Goal: Task Accomplishment & Management: Complete application form

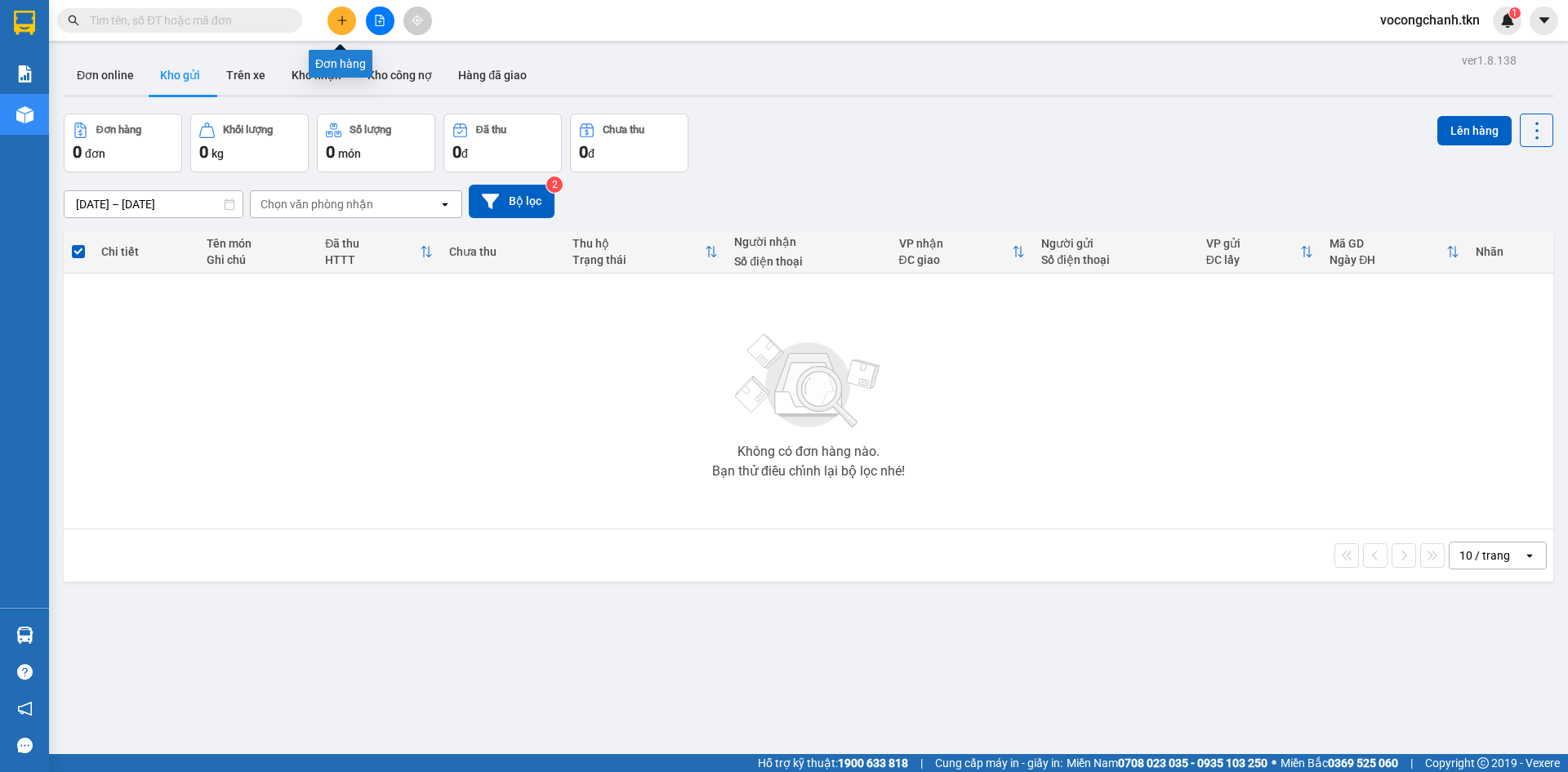
click at [344, 19] on icon "plus" at bounding box center [342, 20] width 11 height 11
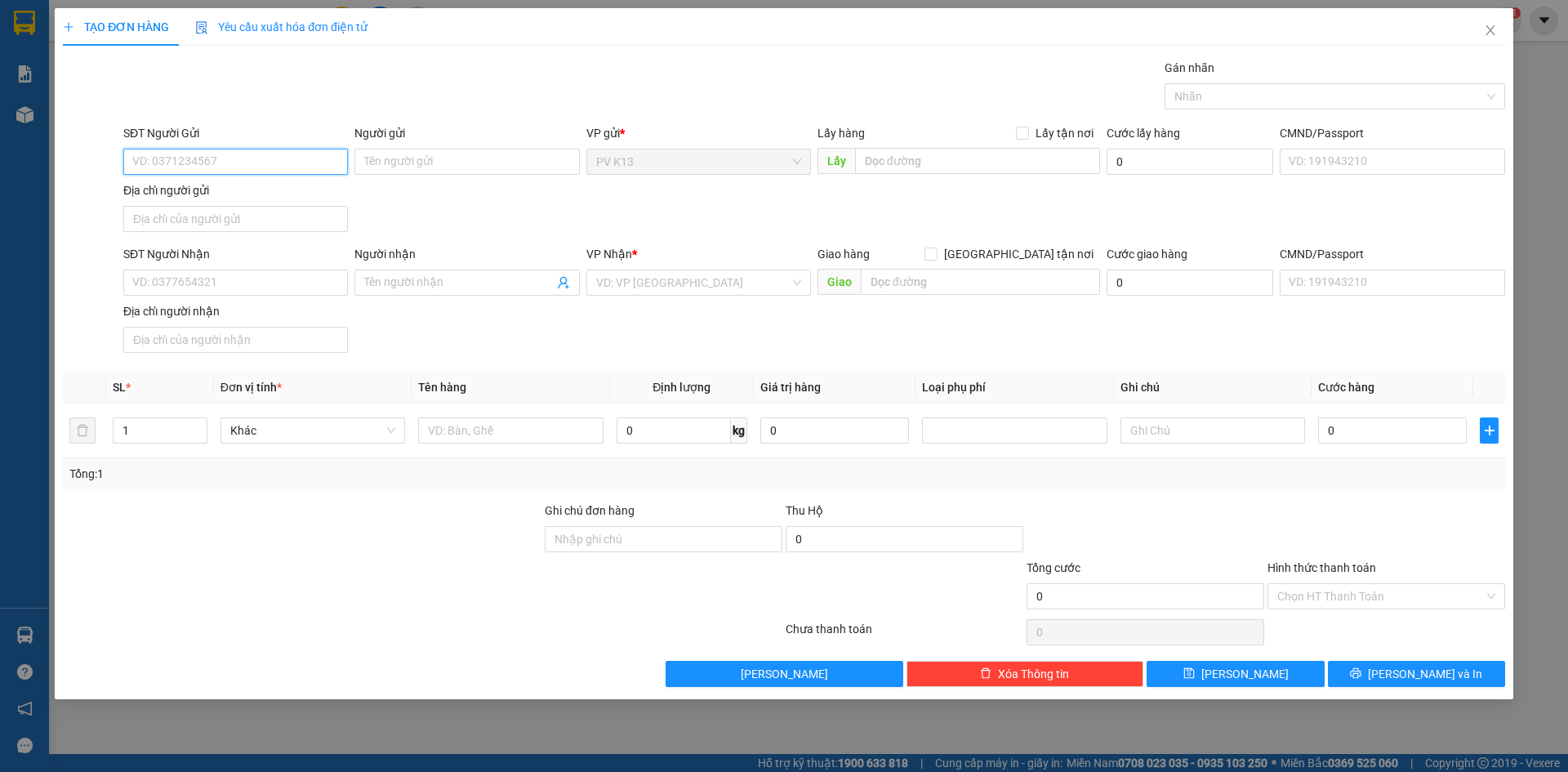
click at [201, 155] on input "SĐT Người Gửi" at bounding box center [235, 162] width 225 height 26
type input "0328133265"
click at [395, 170] on input "Người gửi" at bounding box center [467, 162] width 225 height 26
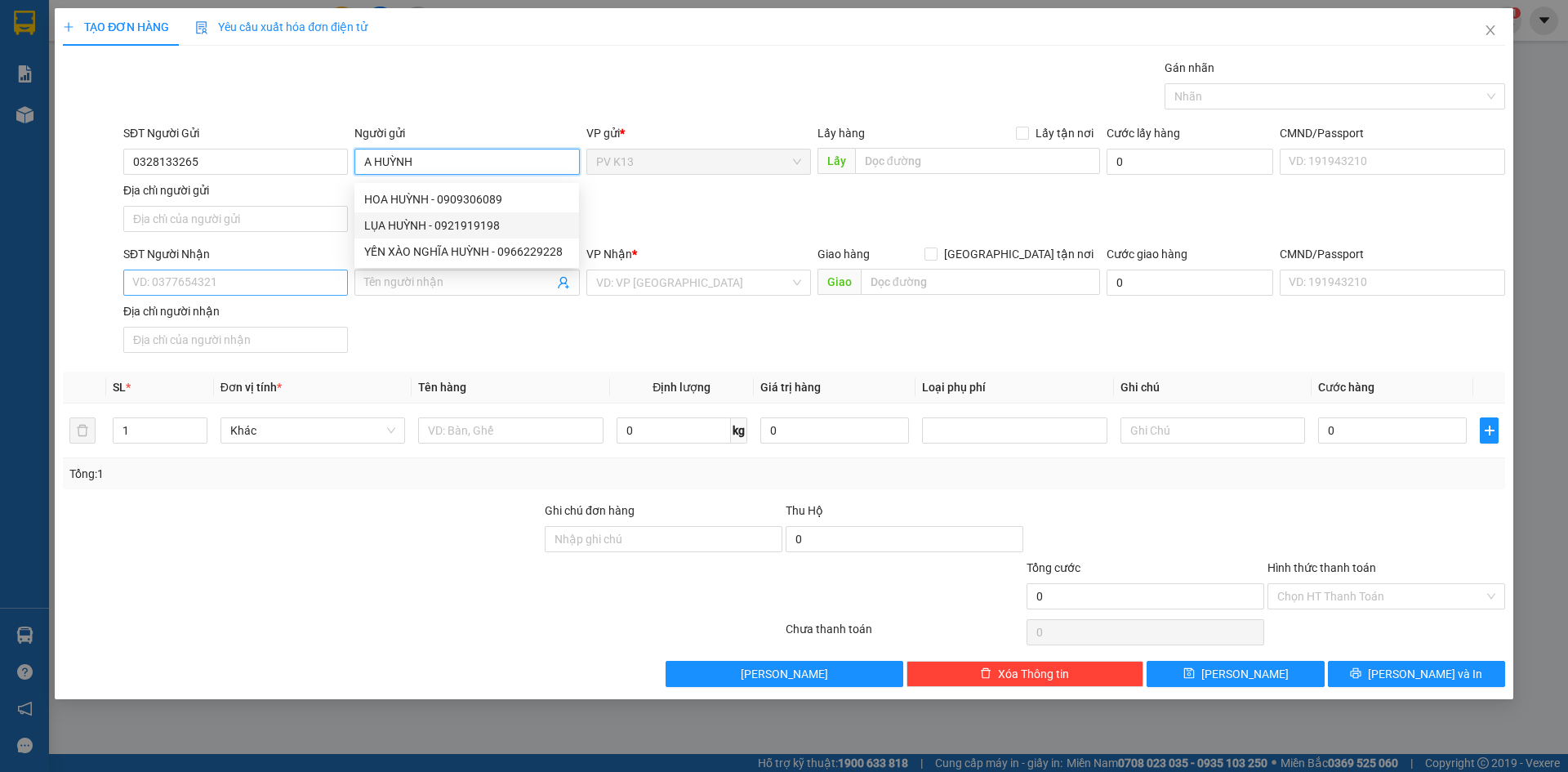
type input "A HUỲNH"
click at [235, 290] on input "SĐT Người Nhận" at bounding box center [235, 283] width 225 height 26
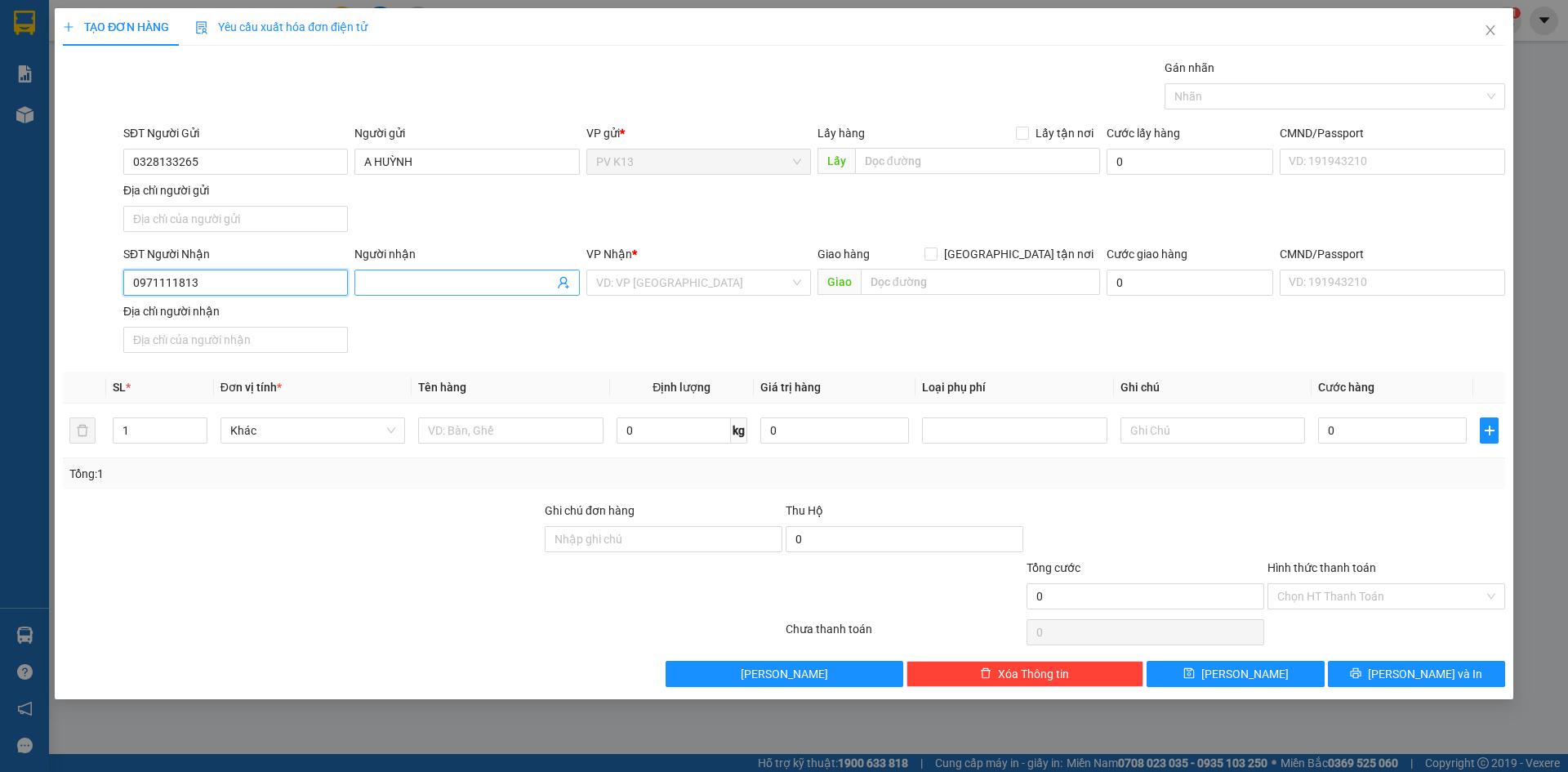
type input "0971111813"
click at [398, 292] on input "Người nhận" at bounding box center [459, 282] width 189 height 18
type input "MR HB"
click at [671, 292] on input "search" at bounding box center [693, 283] width 193 height 25
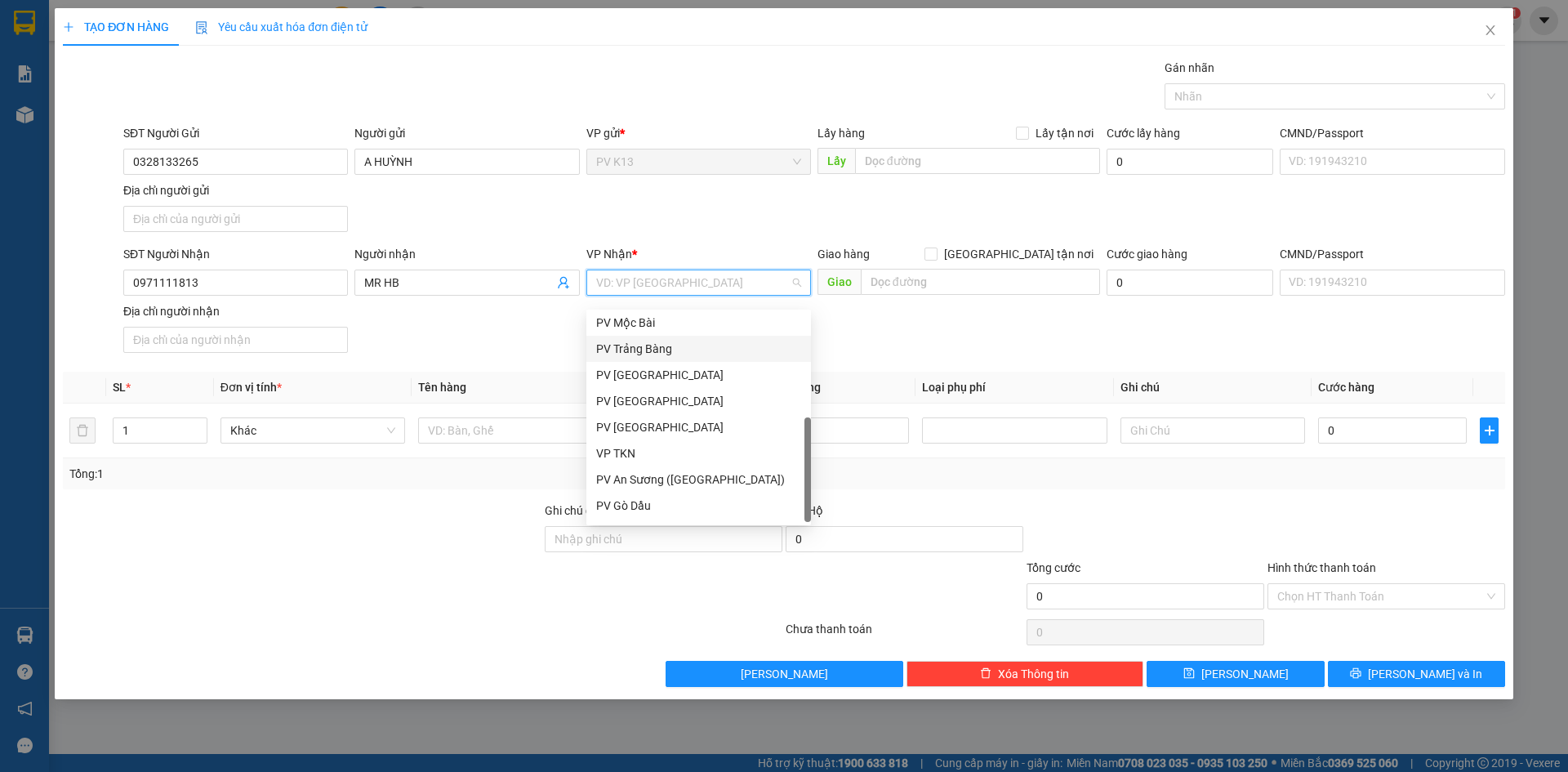
scroll to position [105, 0]
click at [660, 460] on div "PV An Sương ([GEOGRAPHIC_DATA])" at bounding box center [698, 457] width 205 height 18
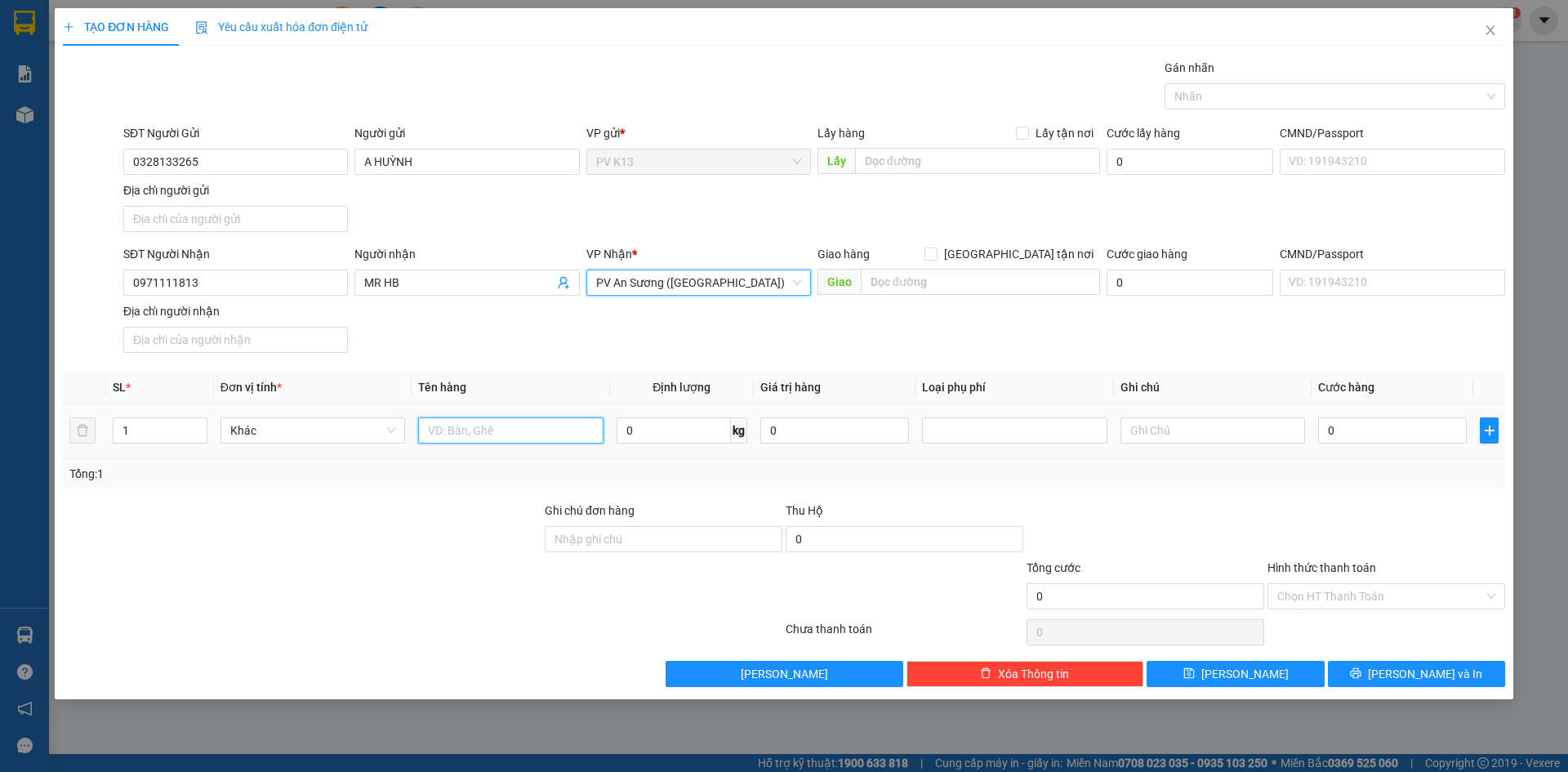
click at [490, 444] on input "text" at bounding box center [510, 430] width 184 height 26
type input "D"
type input "LINH KIỆN"
click at [1147, 444] on input "text" at bounding box center [1213, 430] width 184 height 26
type input "HƯ BỂ KHÔNG ĐỀN"
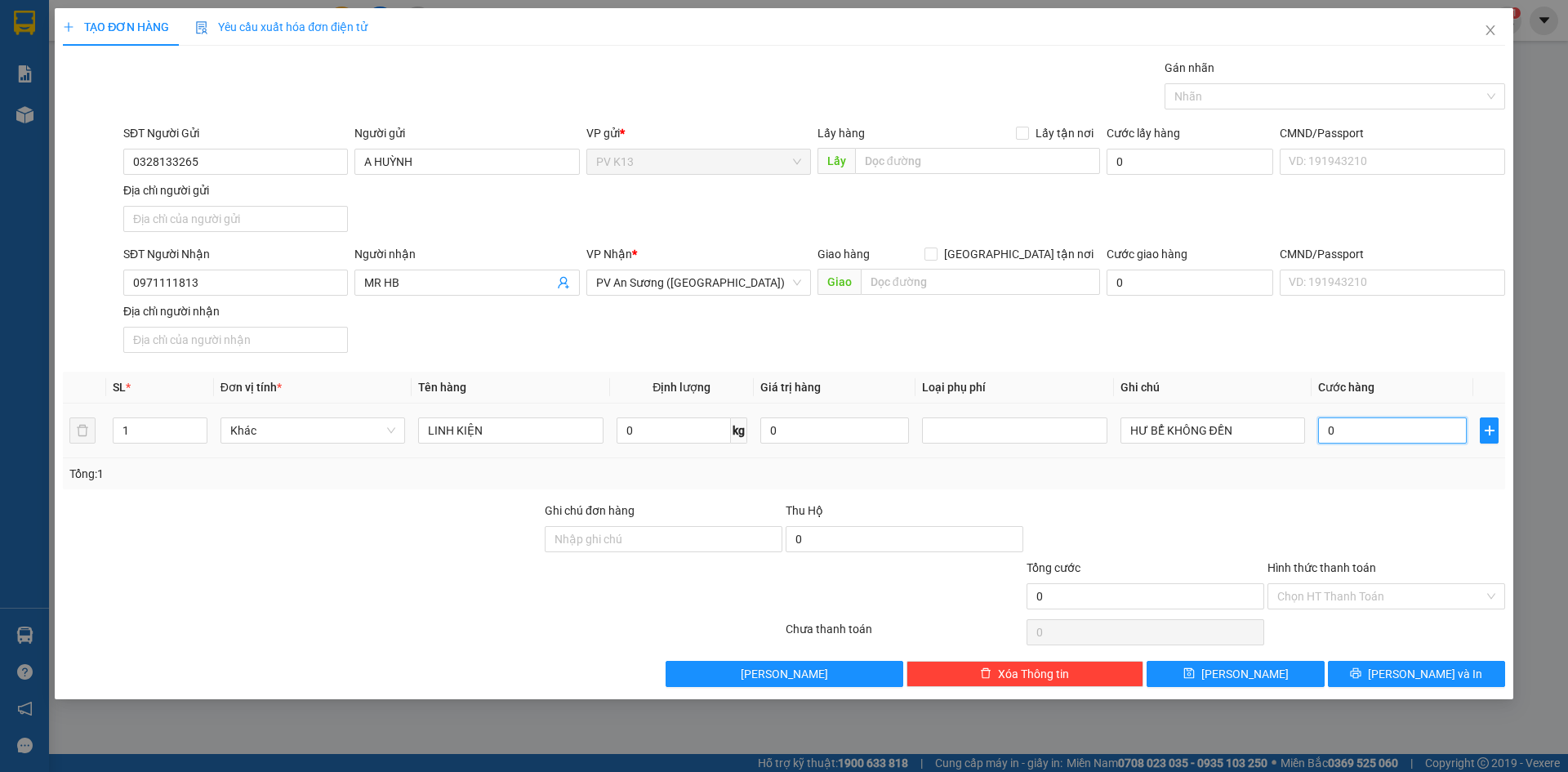
click at [1352, 438] on input "0" at bounding box center [1392, 430] width 148 height 26
type input "2"
type input "20"
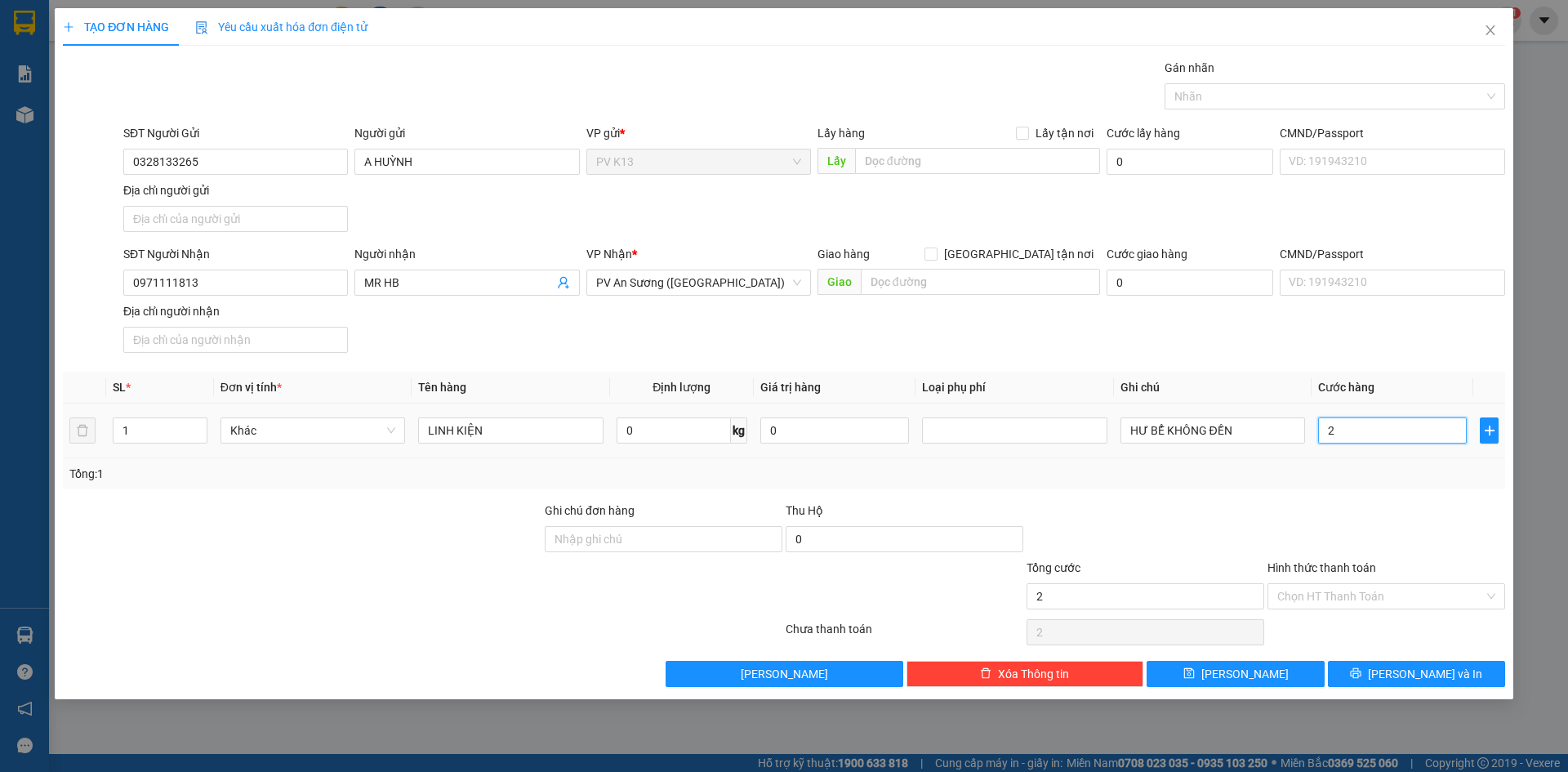
type input "20"
type input "200"
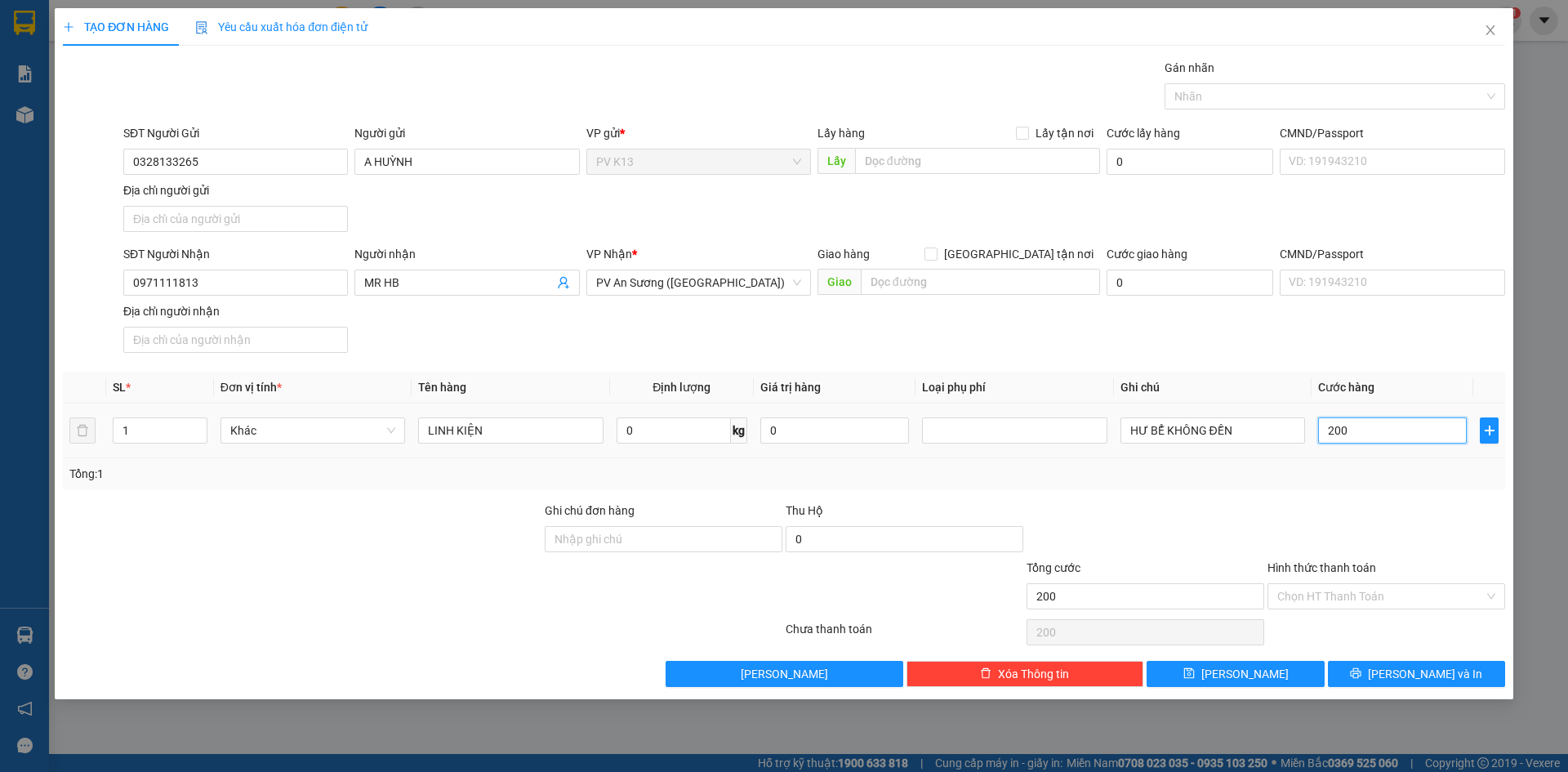
type input "2.000"
type input "20.000"
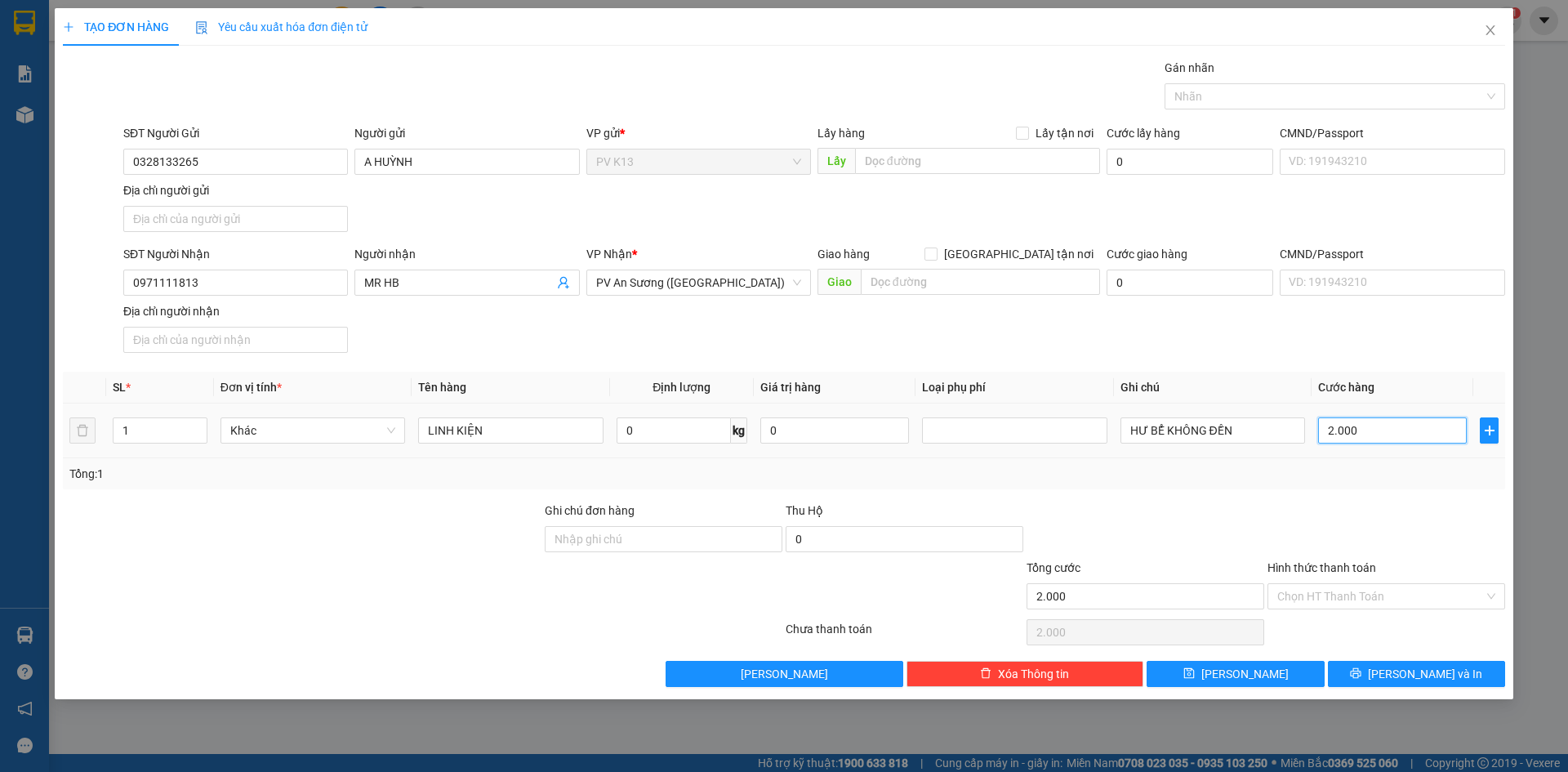
type input "20.000"
click at [1223, 526] on div at bounding box center [1145, 530] width 241 height 57
click at [1300, 609] on input "Hình thức thanh toán" at bounding box center [1380, 596] width 206 height 25
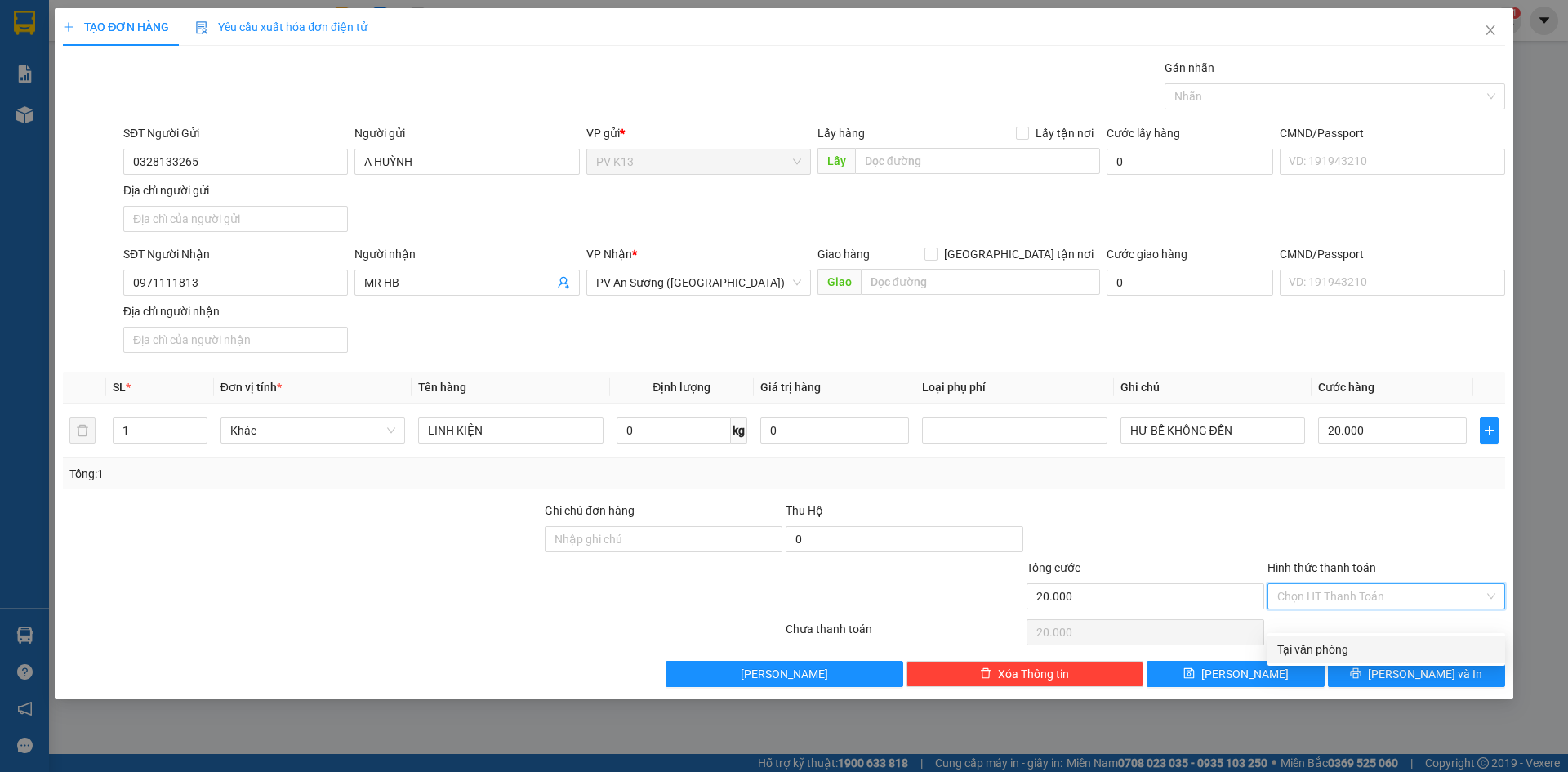
click at [1307, 646] on div "Tại văn phòng" at bounding box center [1386, 649] width 218 height 18
type input "0"
click at [1176, 546] on div at bounding box center [1145, 530] width 241 height 57
click at [1375, 687] on button "[PERSON_NAME] và In" at bounding box center [1417, 674] width 177 height 26
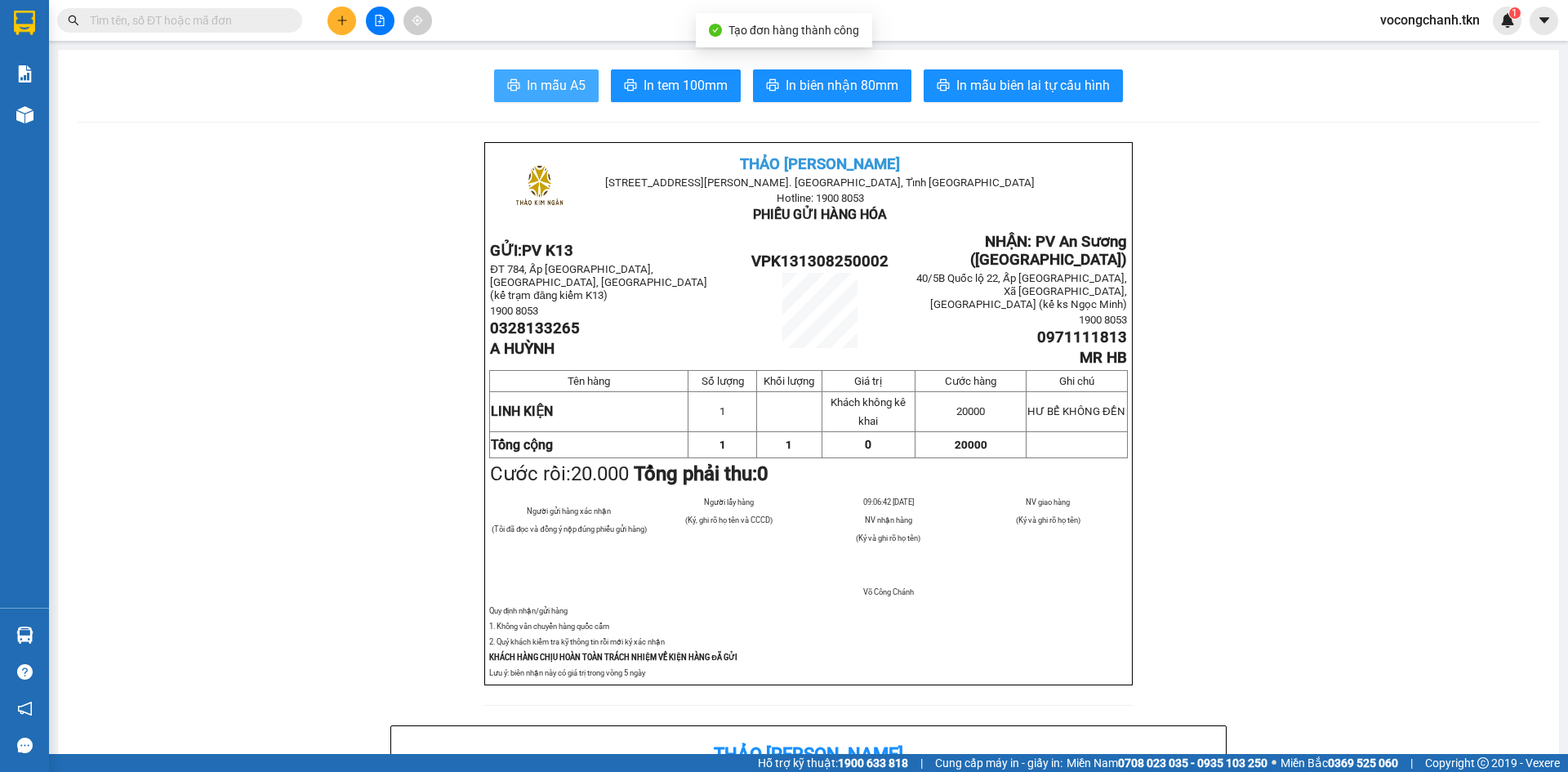
click at [534, 88] on span "In mẫu A5" at bounding box center [556, 85] width 59 height 20
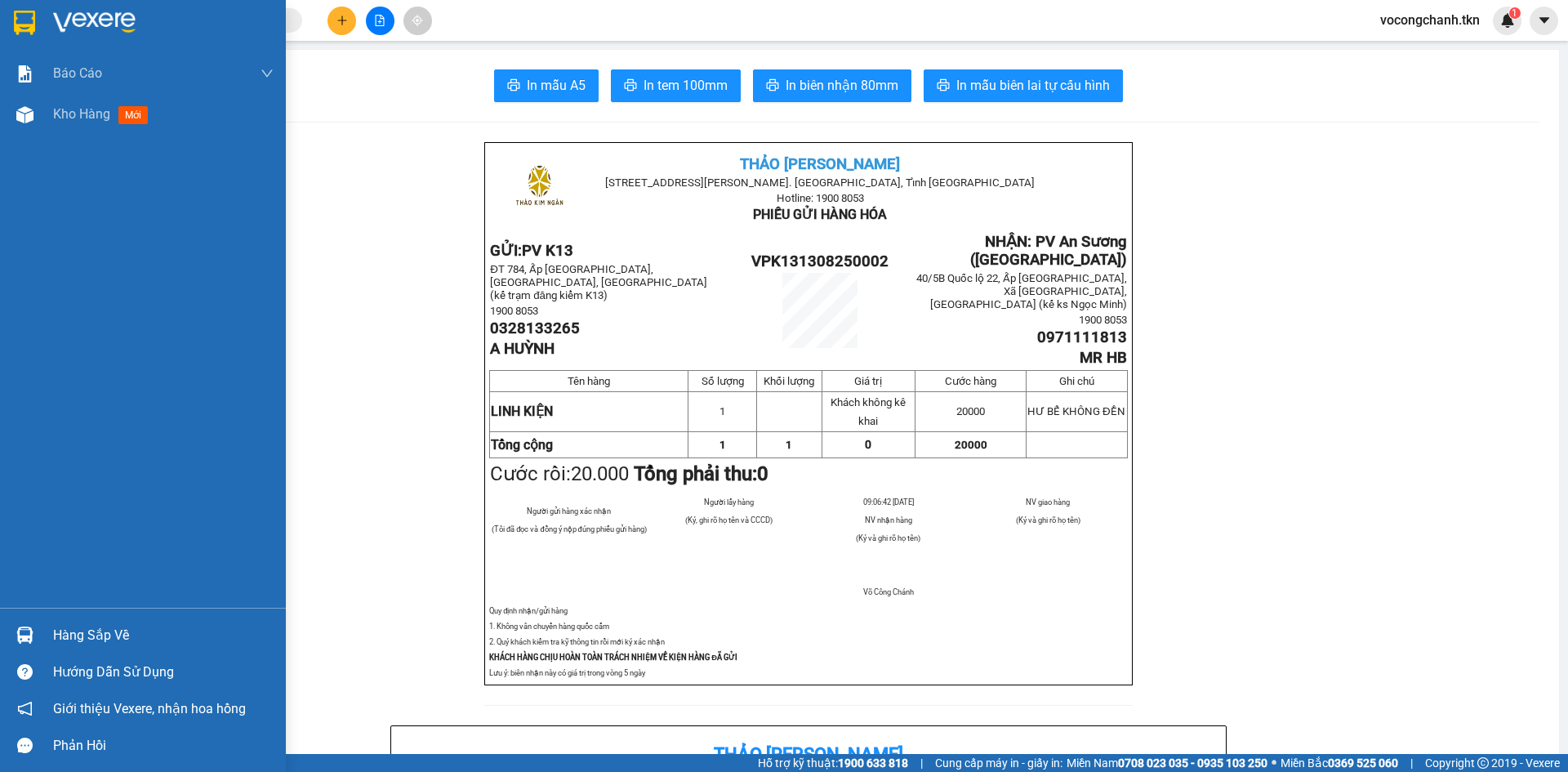
click at [19, 21] on img at bounding box center [25, 23] width 21 height 25
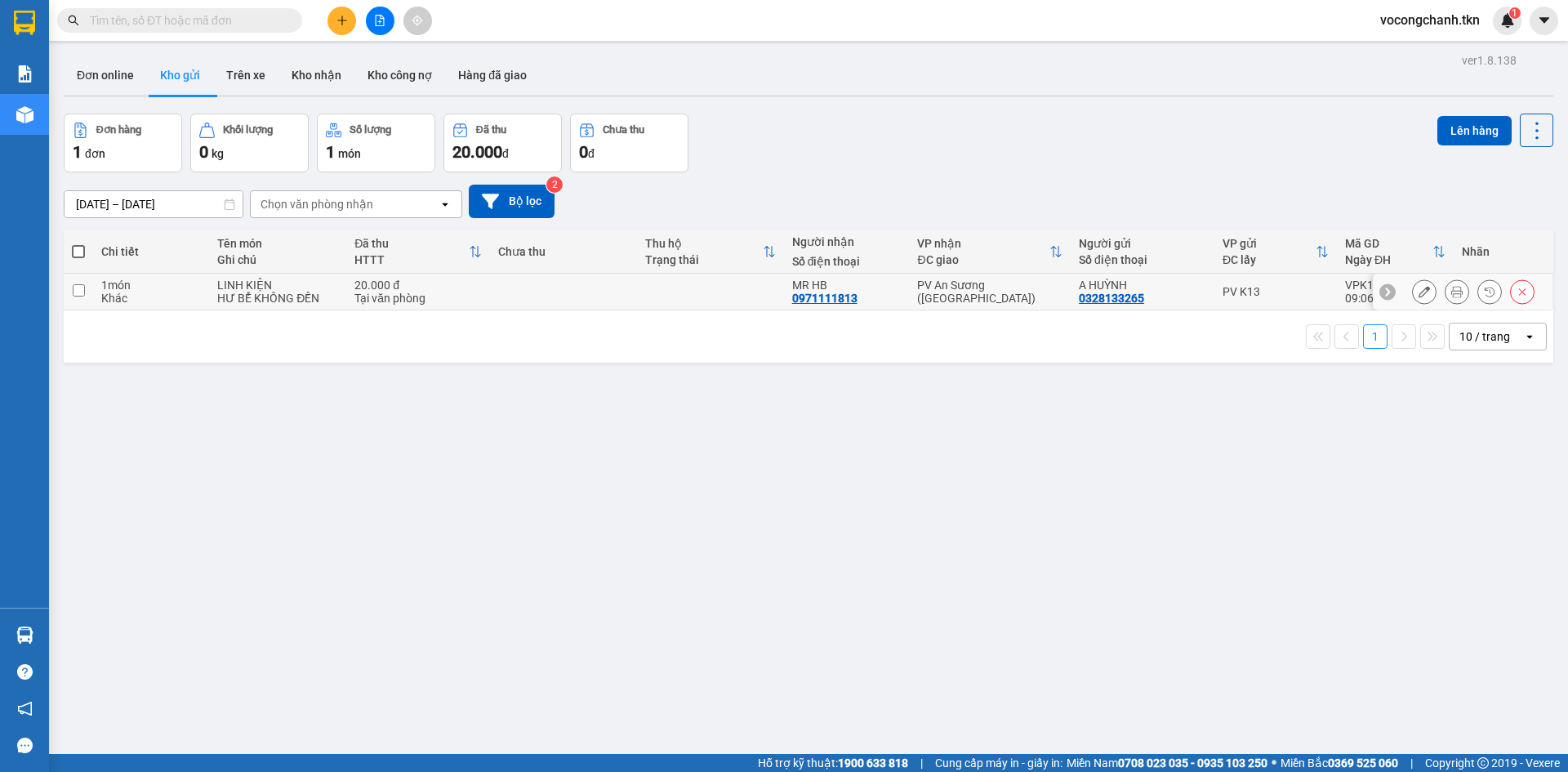
click at [79, 297] on input "checkbox" at bounding box center [79, 291] width 12 height 12
checkbox input "true"
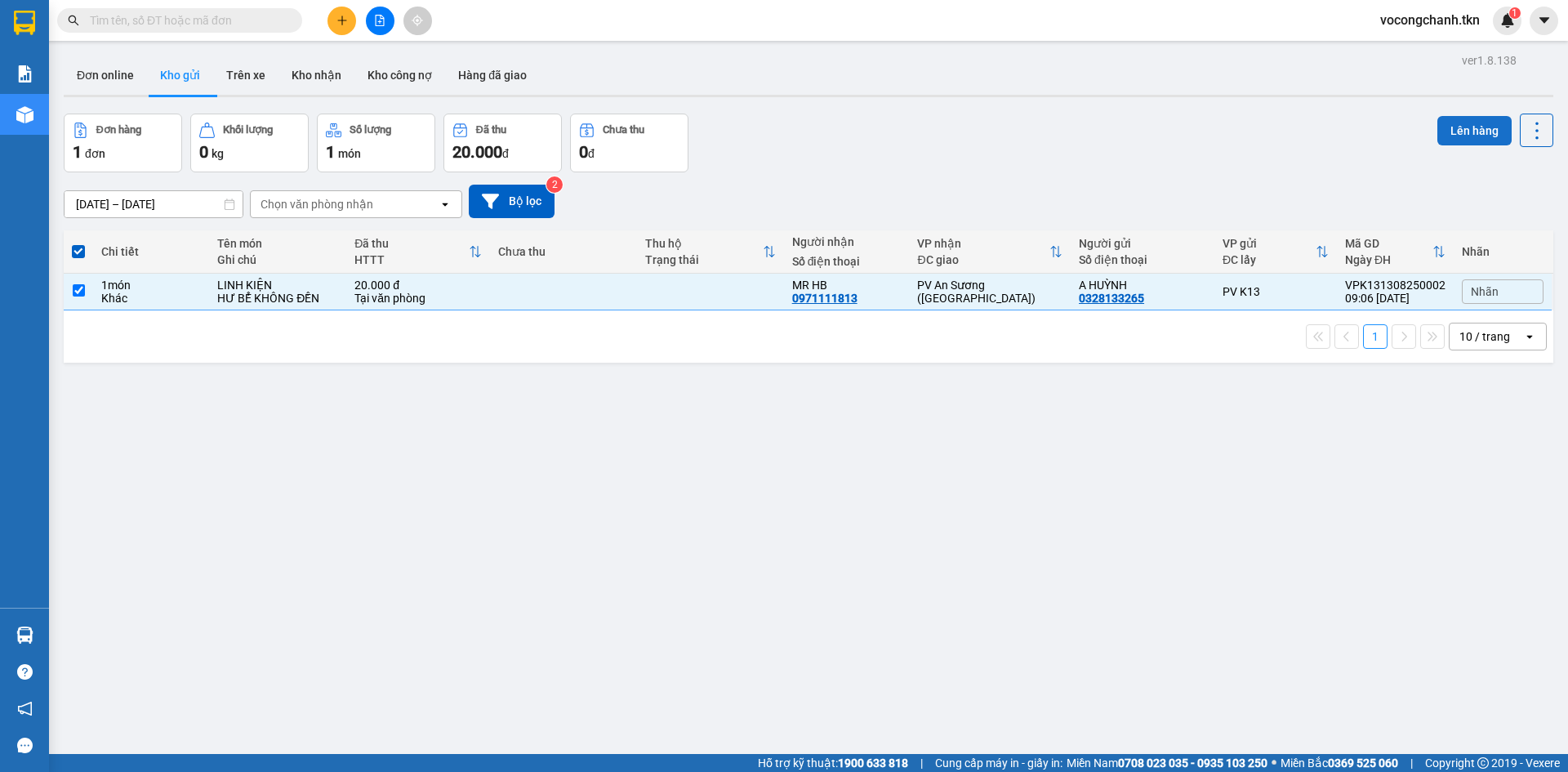
click at [1460, 133] on button "Lên hàng" at bounding box center [1474, 130] width 75 height 29
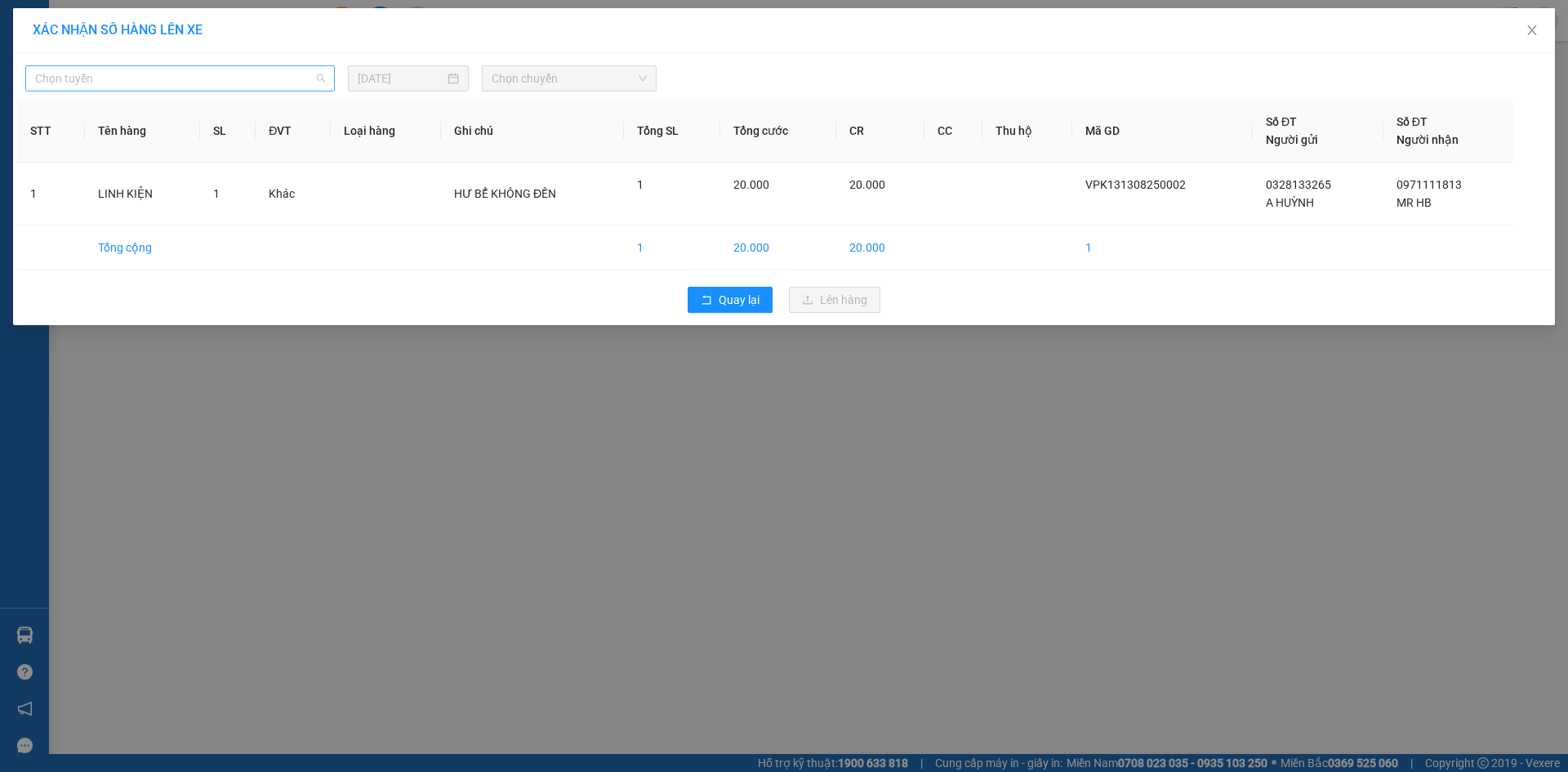
click at [140, 80] on span "Chọn tuyến" at bounding box center [180, 78] width 290 height 25
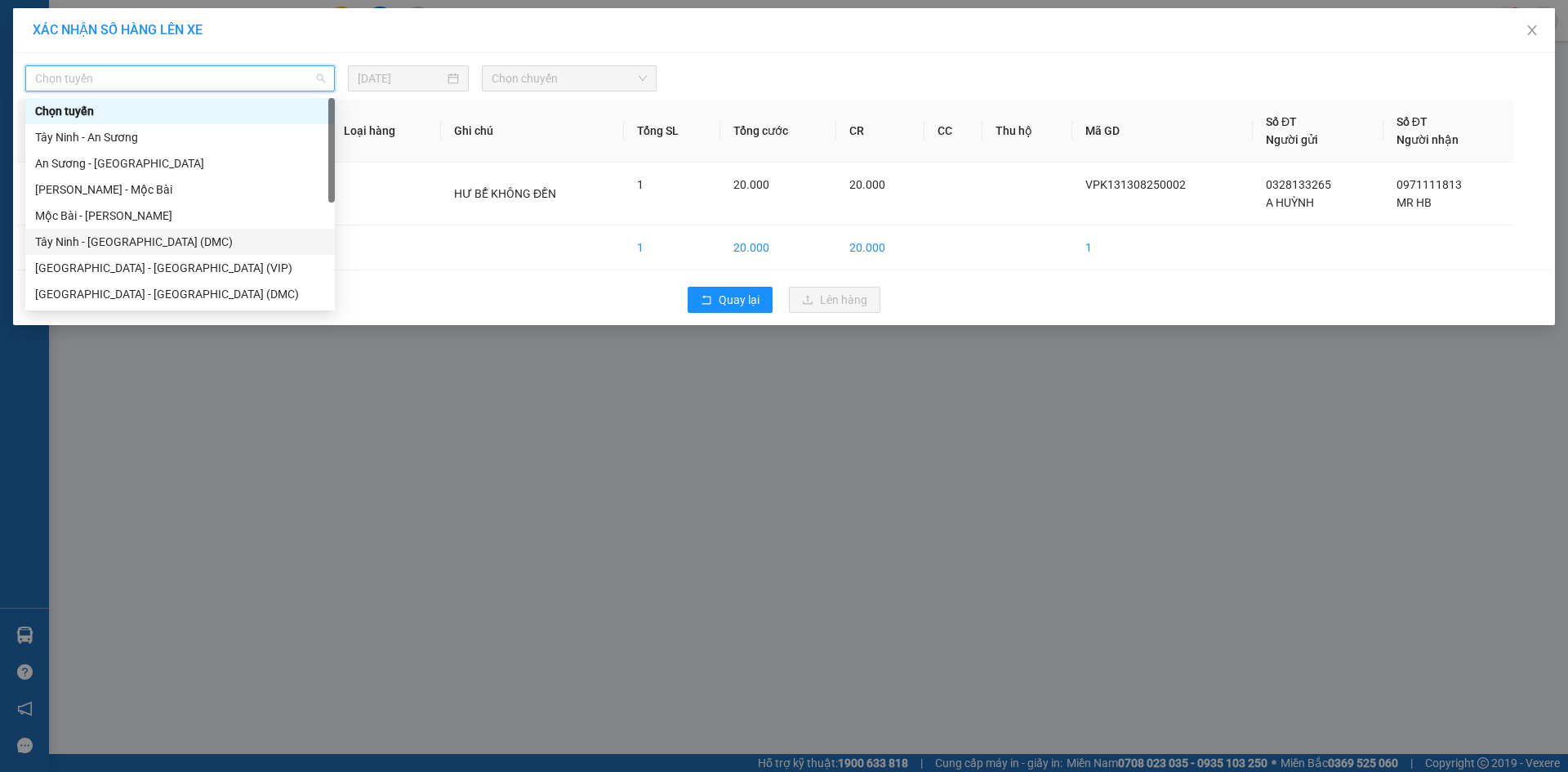
click at [173, 242] on div "Tây Ninh - [GEOGRAPHIC_DATA] (DMC)" at bounding box center [180, 242] width 290 height 18
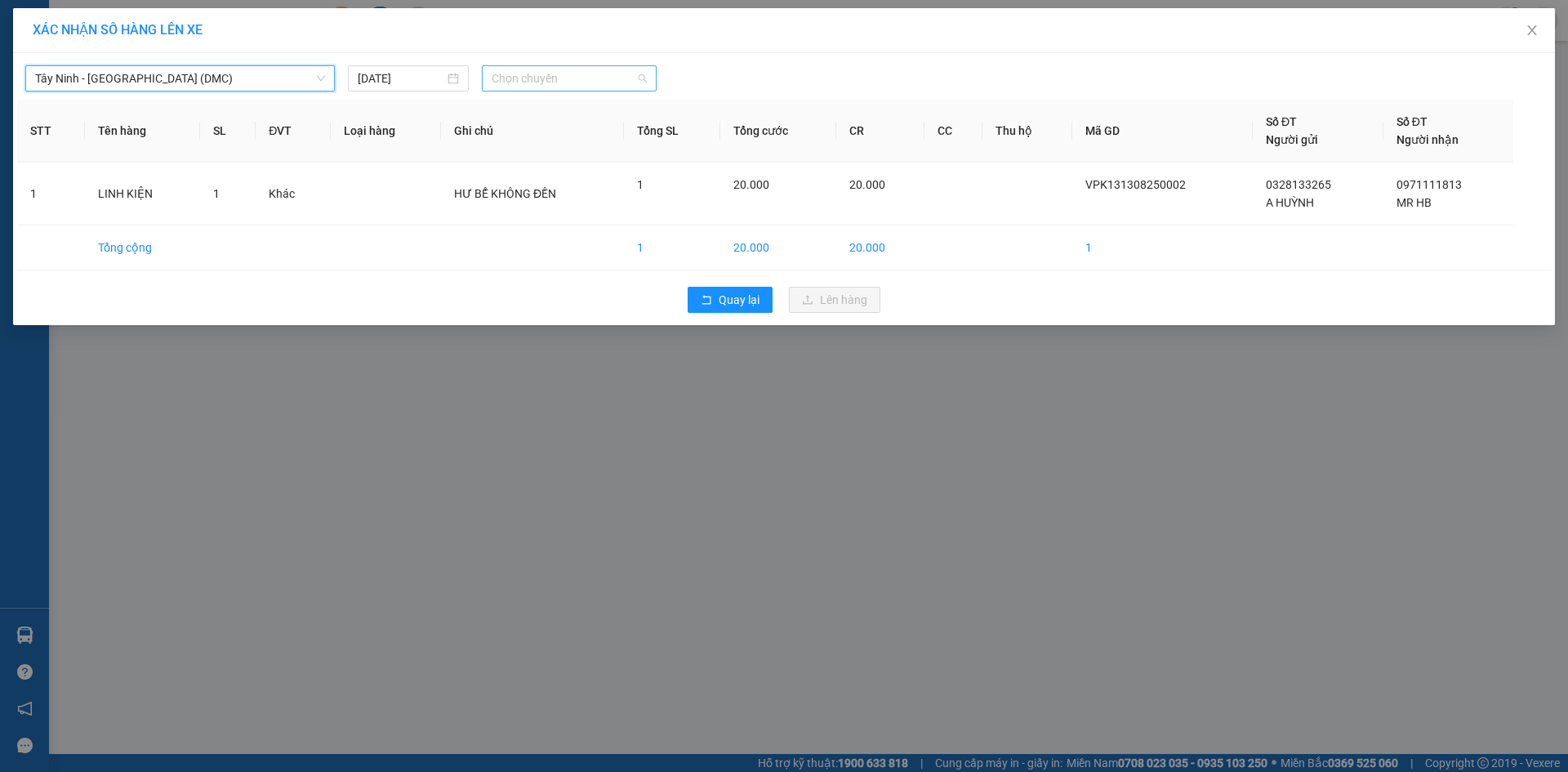
click at [574, 71] on span "Chọn chuyến" at bounding box center [569, 78] width 155 height 25
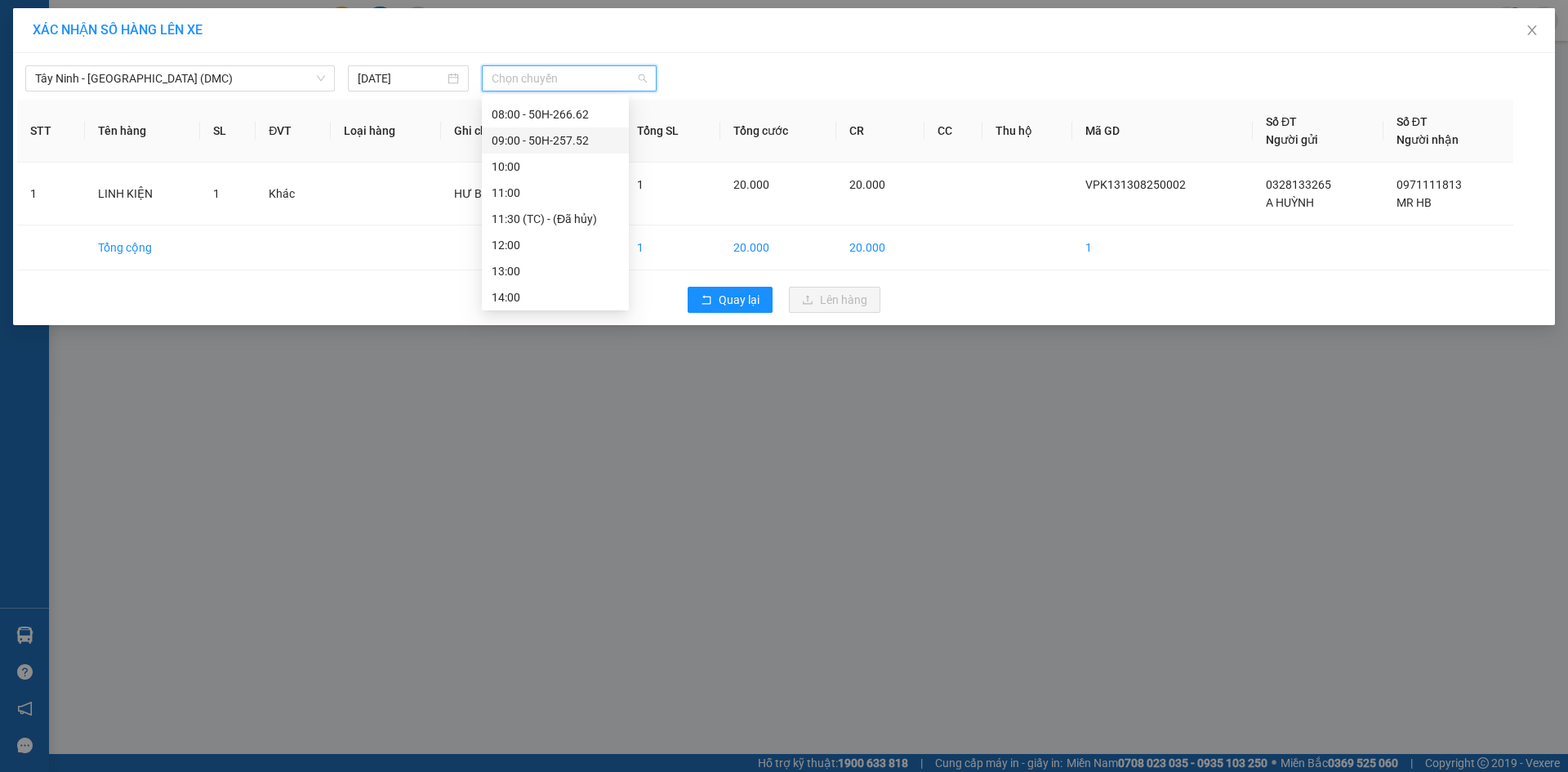
click at [546, 138] on div "09:00 - 50H-257.52" at bounding box center [555, 141] width 127 height 18
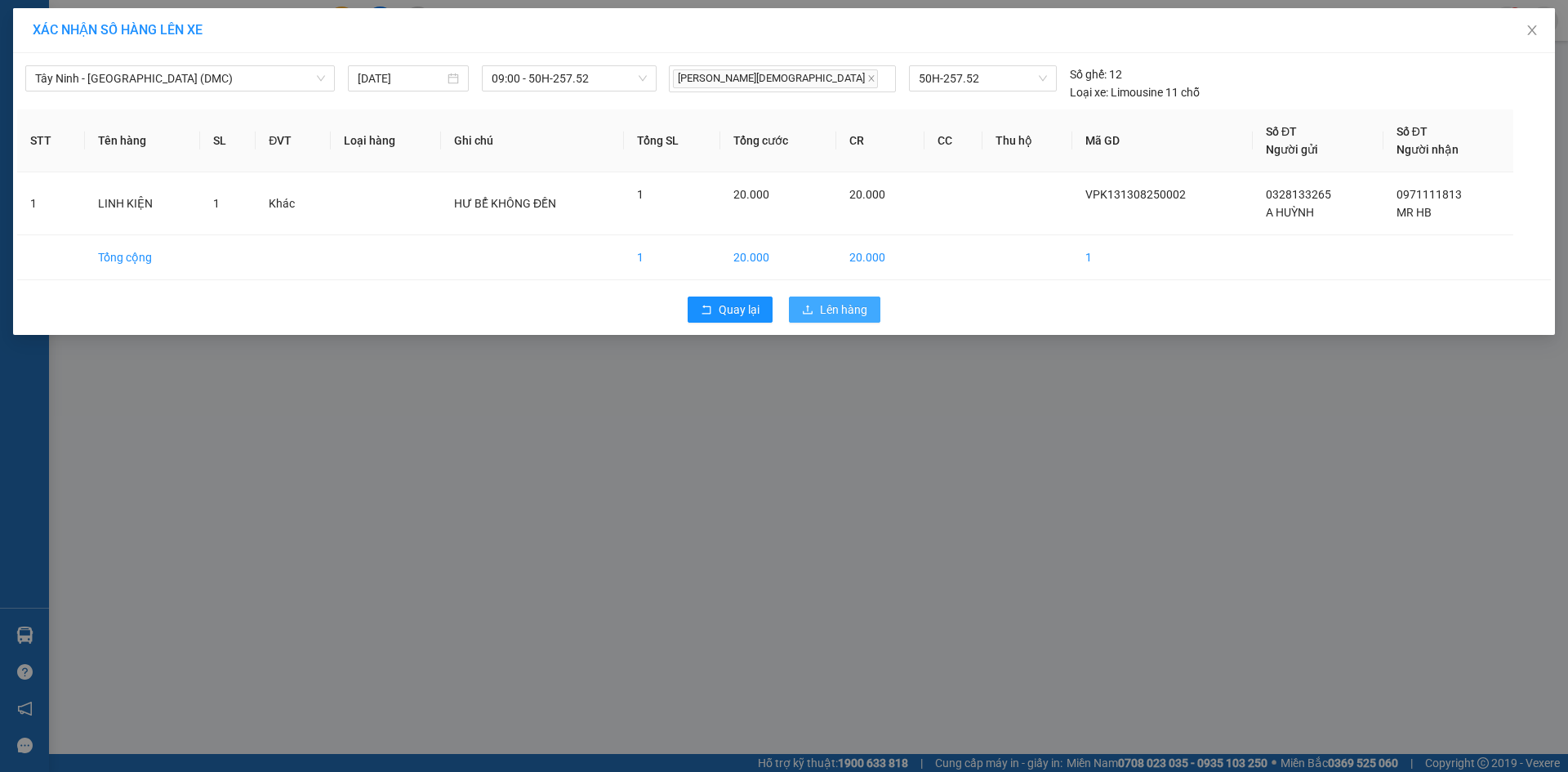
click at [848, 319] on span "Lên hàng" at bounding box center [844, 309] width 47 height 18
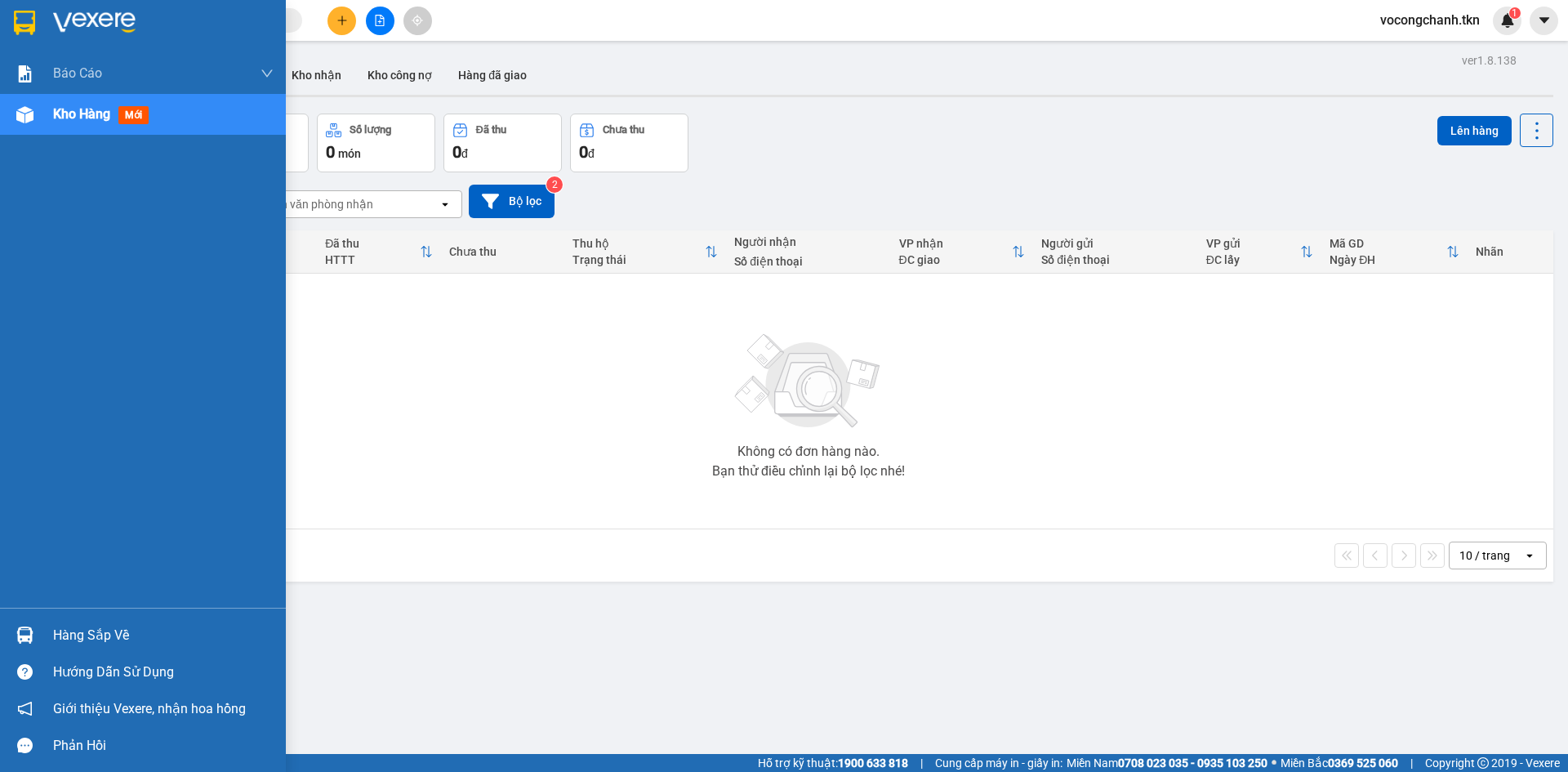
click at [33, 17] on img at bounding box center [25, 23] width 21 height 25
click at [95, 625] on div "Hàng sắp về" at bounding box center [163, 635] width 220 height 25
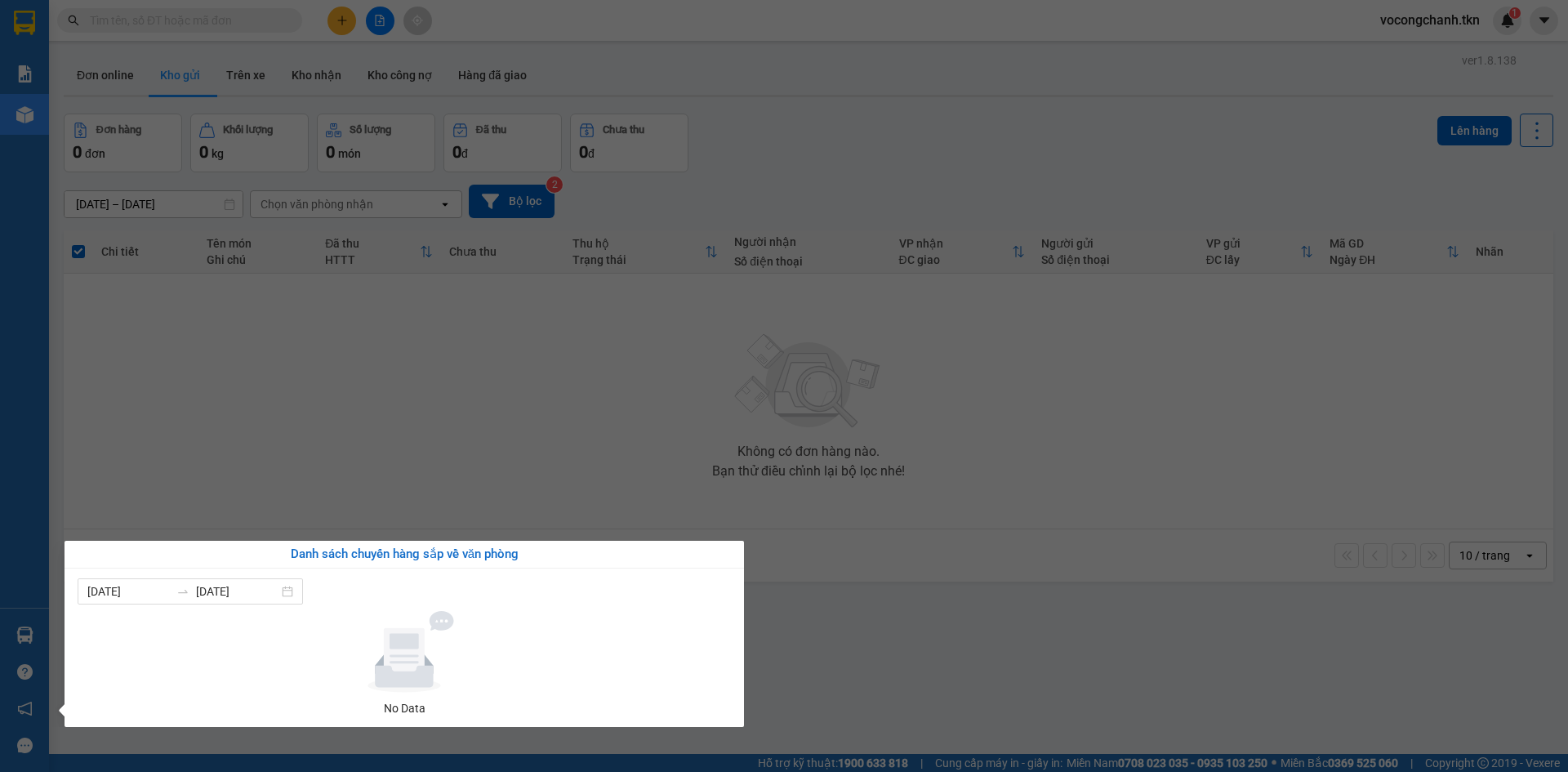
click at [408, 459] on section "Kết quả tìm kiếm ( 0 ) Bộ lọc No Data vocongchanh.tkn 1 Báo cáo Mẫu 1: Báo cáo …" at bounding box center [784, 386] width 1568 height 772
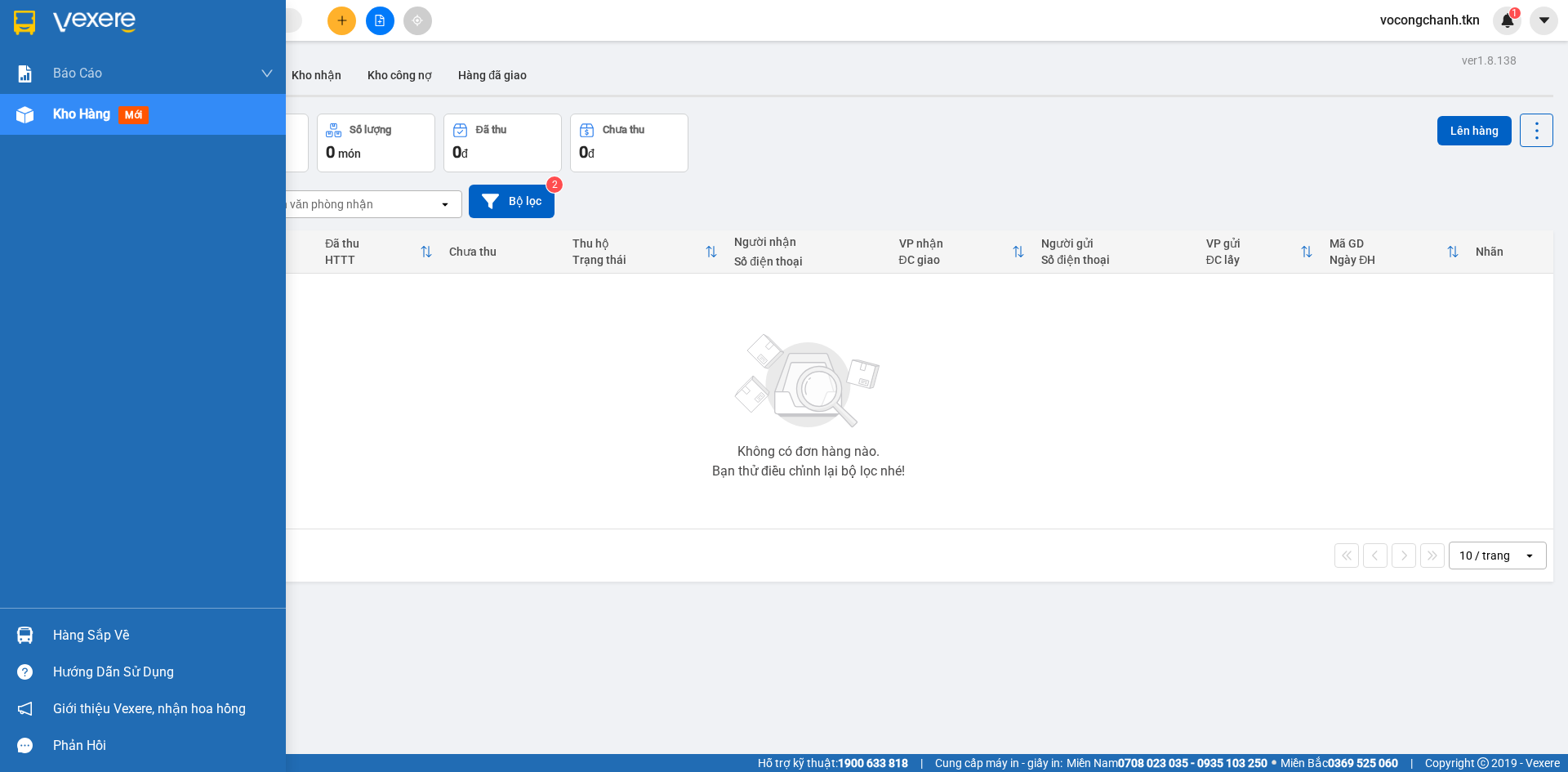
click at [87, 626] on div "Hàng sắp về" at bounding box center [163, 635] width 220 height 25
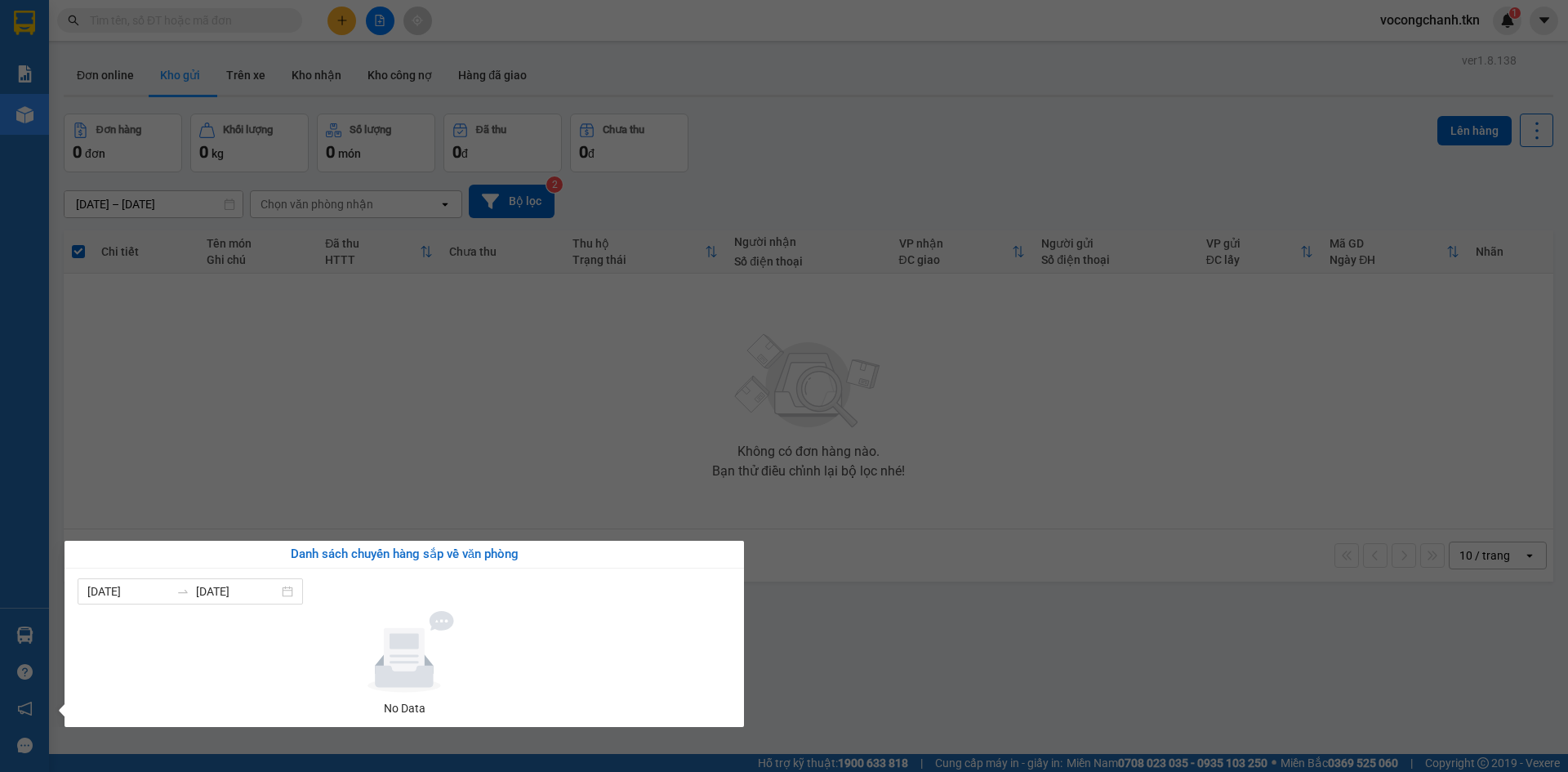
click at [415, 444] on section "Kết quả tìm kiếm ( 0 ) Bộ lọc No Data vocongchanh.tkn 1 Báo cáo Mẫu 1: Báo cáo …" at bounding box center [784, 386] width 1568 height 772
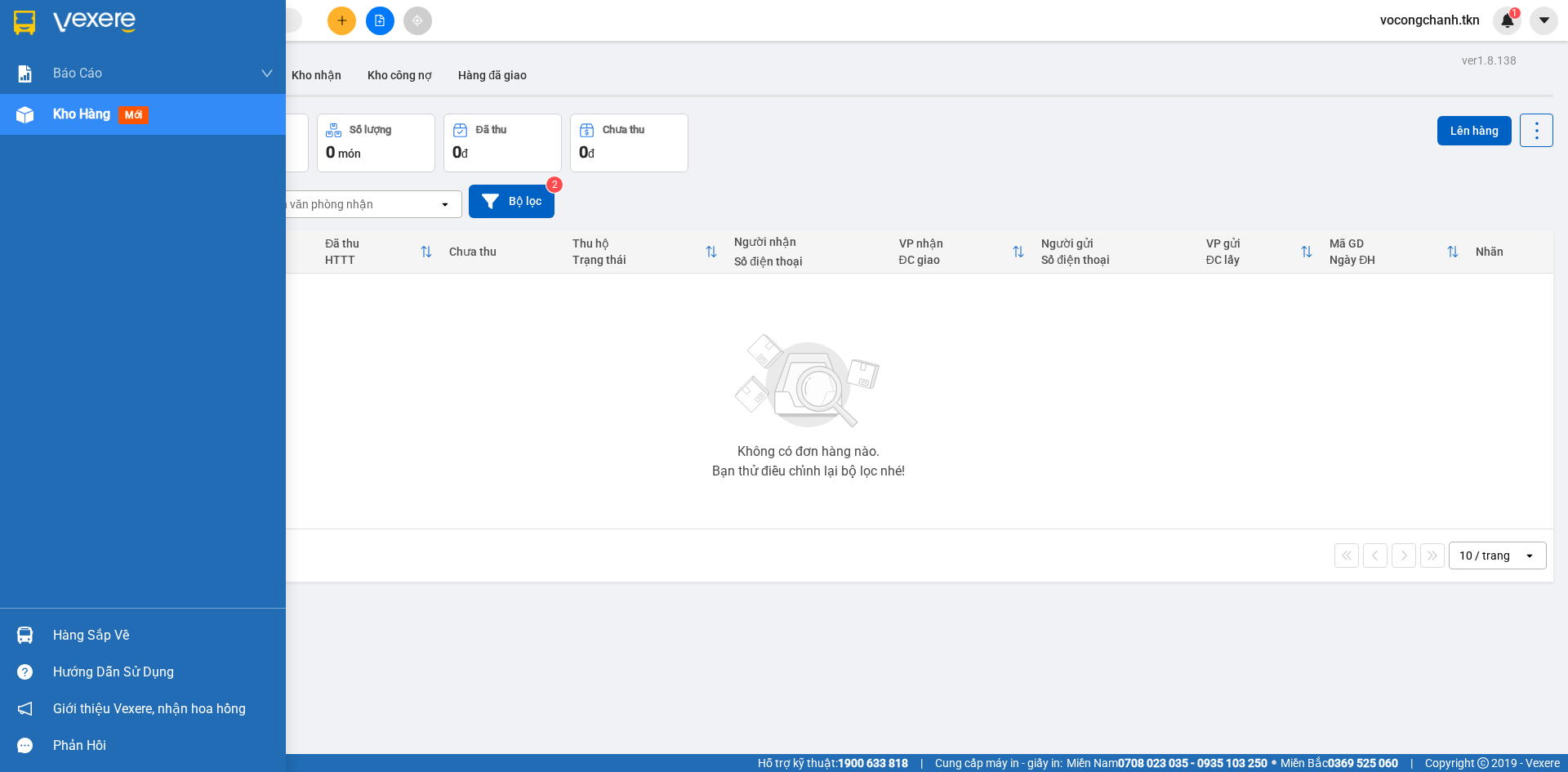
click at [64, 634] on div "Hàng sắp về" at bounding box center [163, 635] width 220 height 25
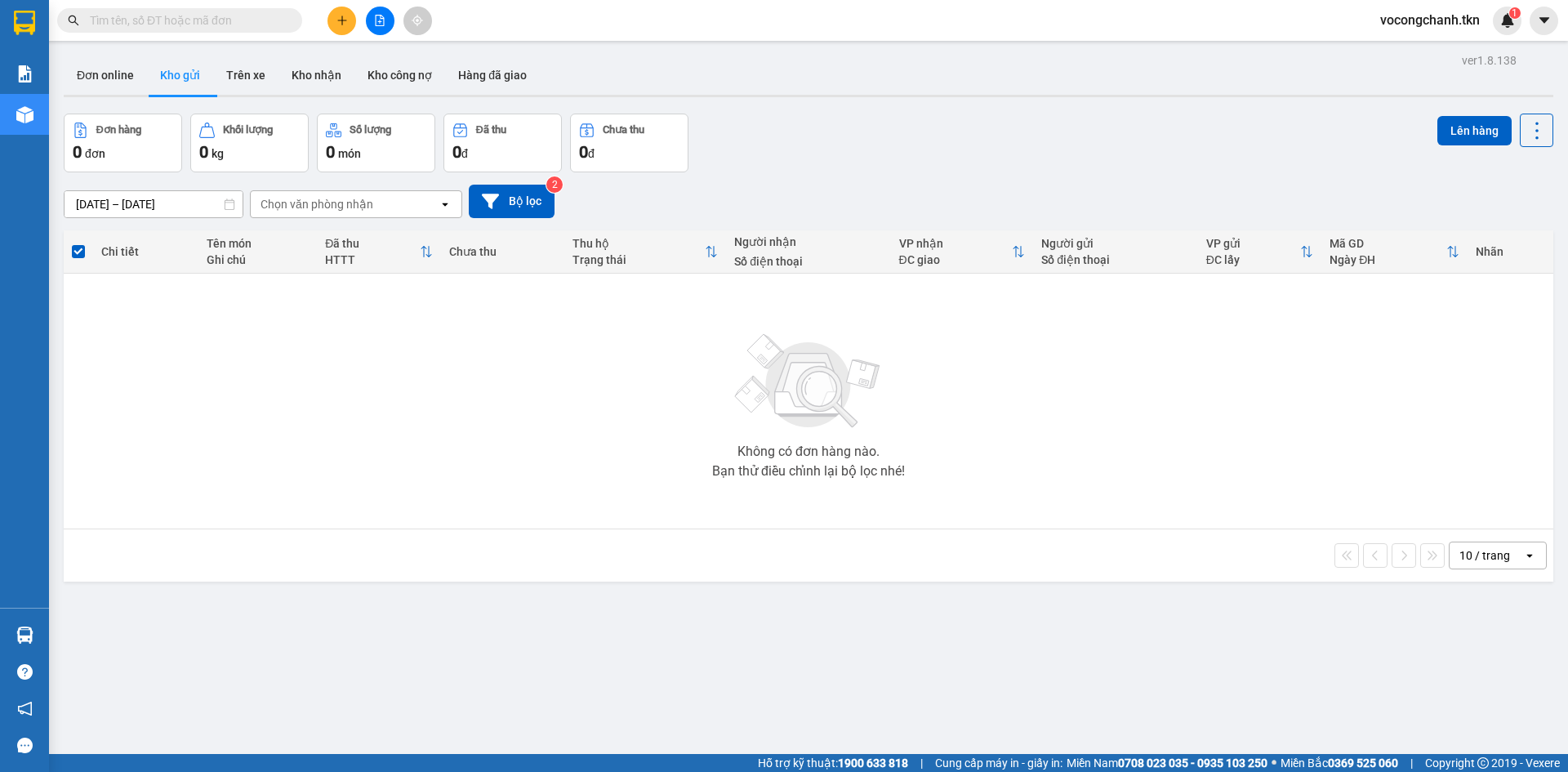
click at [442, 413] on section "Kết quả tìm kiếm ( 0 ) Bộ lọc No Data vocongchanh.tkn 1 Báo cáo Mẫu 1: Báo cáo …" at bounding box center [784, 386] width 1568 height 772
